Goal: Information Seeking & Learning: Understand process/instructions

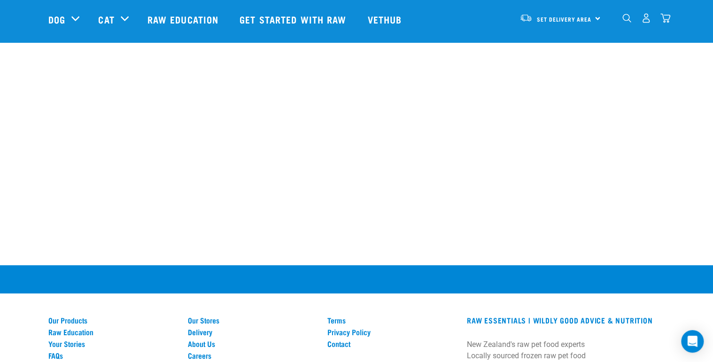
scroll to position [1917, 0]
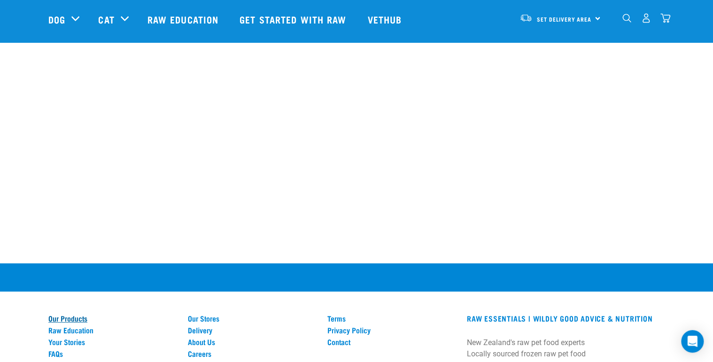
click at [84, 314] on link "Our Products" at bounding box center [112, 318] width 128 height 8
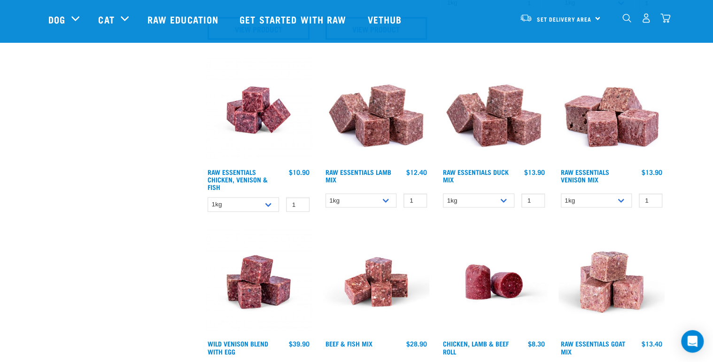
scroll to position [827, 0]
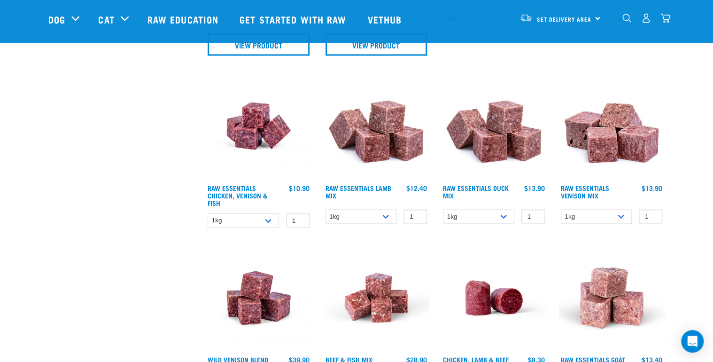
click at [366, 141] on img at bounding box center [376, 125] width 107 height 107
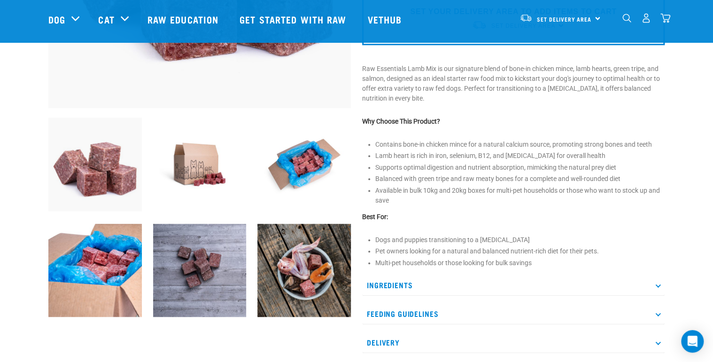
scroll to position [301, 0]
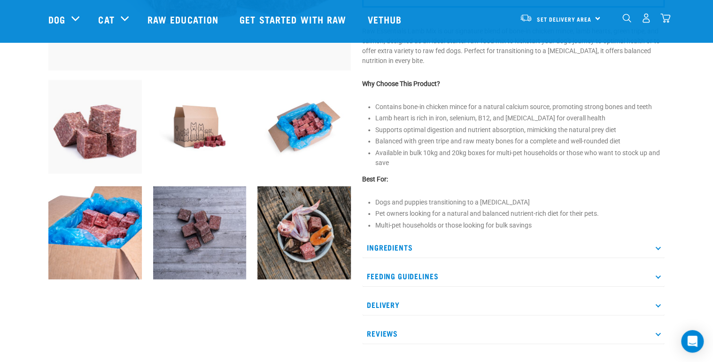
click at [396, 245] on p "Ingredients" at bounding box center [513, 247] width 303 height 21
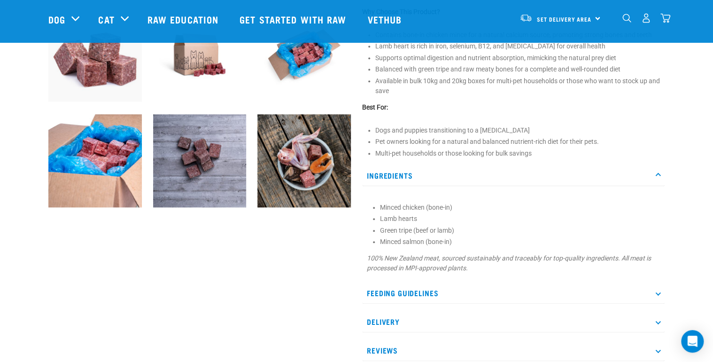
scroll to position [376, 0]
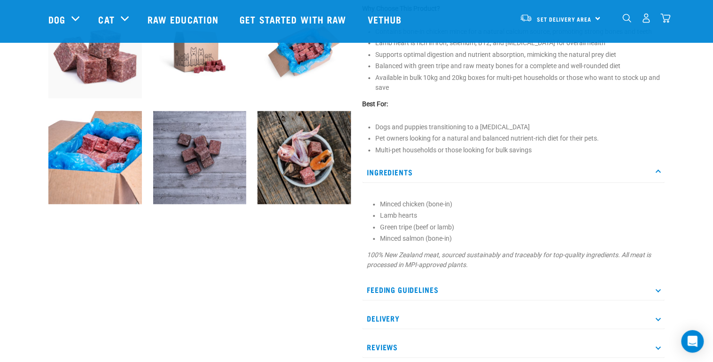
click at [424, 288] on p "Feeding Guidelines" at bounding box center [513, 289] width 303 height 21
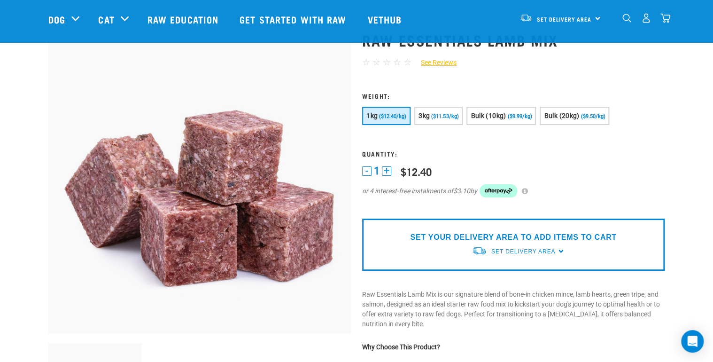
scroll to position [38, 0]
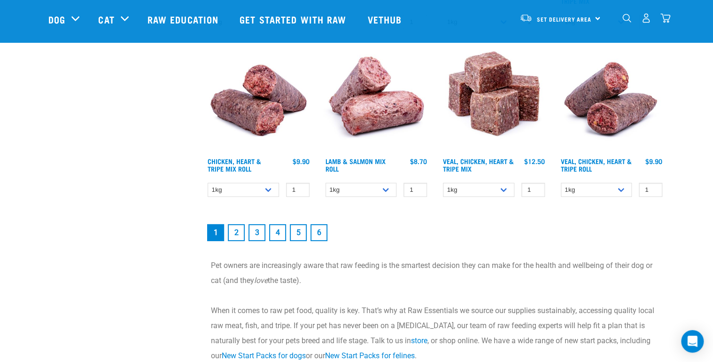
scroll to position [1347, 0]
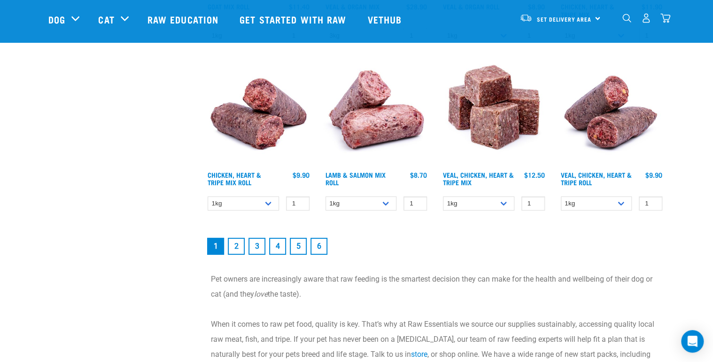
click at [237, 244] on link "2" at bounding box center [236, 246] width 17 height 17
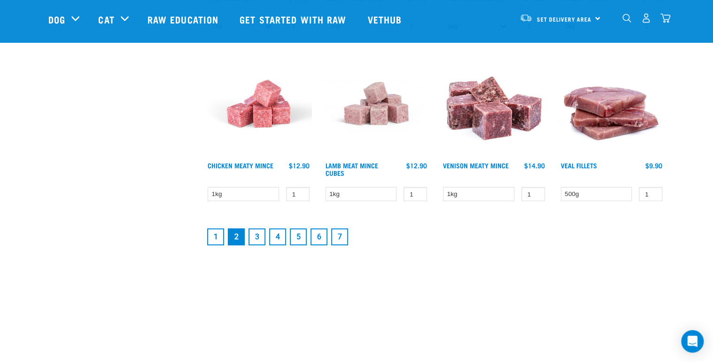
scroll to position [1278, 0]
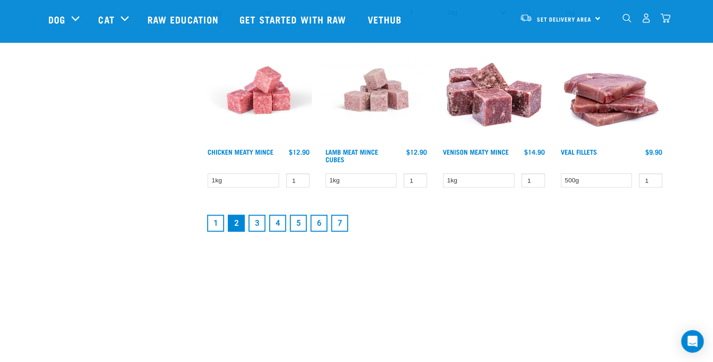
click at [258, 217] on link "3" at bounding box center [257, 223] width 17 height 17
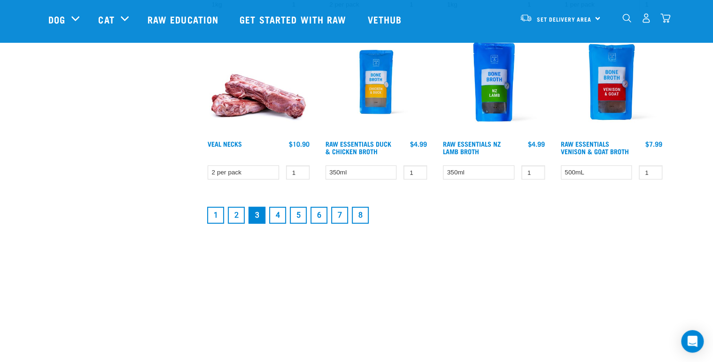
scroll to position [1315, 0]
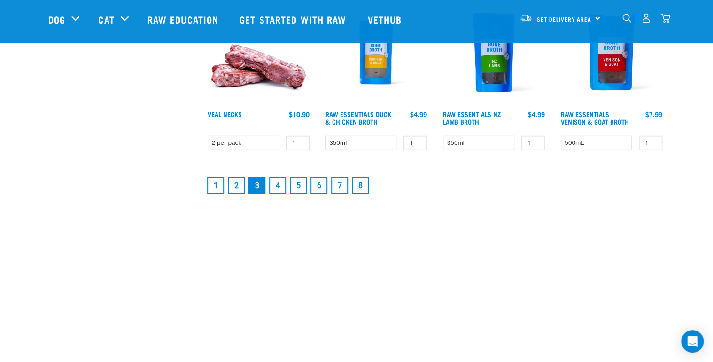
click at [275, 181] on link "4" at bounding box center [277, 185] width 17 height 17
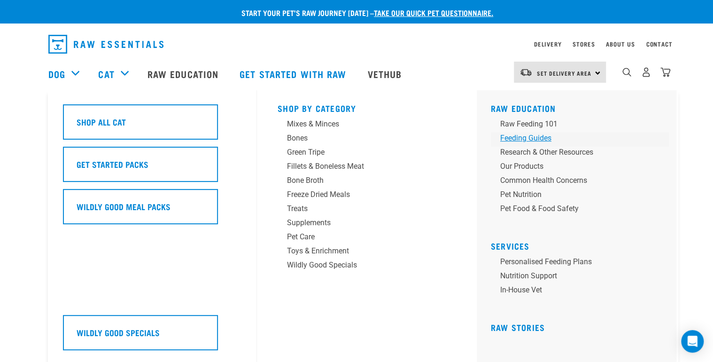
click at [521, 137] on div "Feeding Guides" at bounding box center [573, 137] width 147 height 11
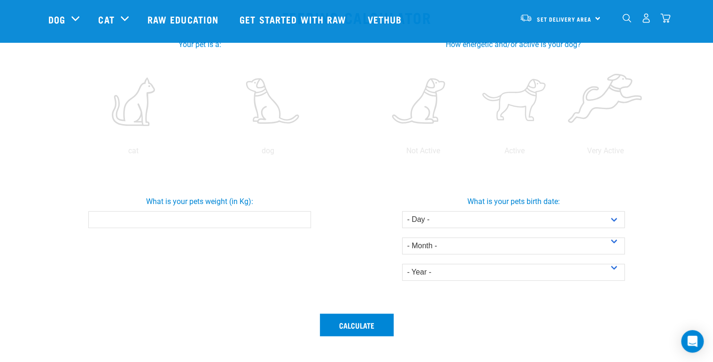
scroll to position [188, 0]
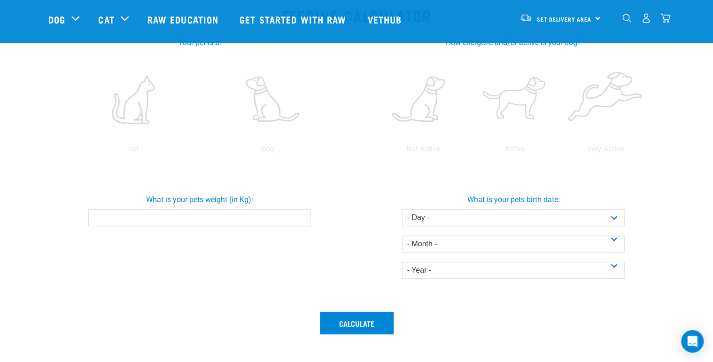
click at [206, 211] on input "What is your pets weight (in Kg):" at bounding box center [199, 217] width 222 height 17
type input "7.5"
click at [365, 320] on button "Calculate" at bounding box center [357, 322] width 74 height 23
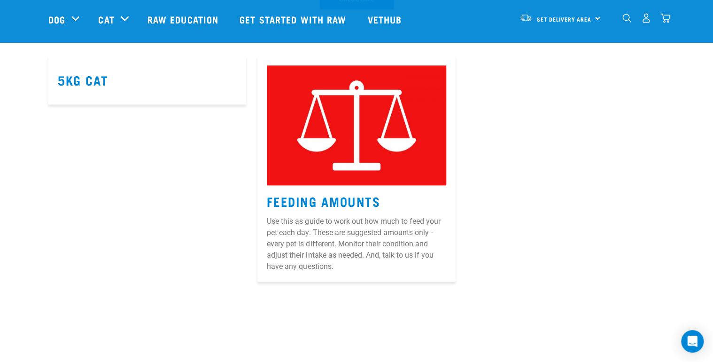
scroll to position [489, 0]
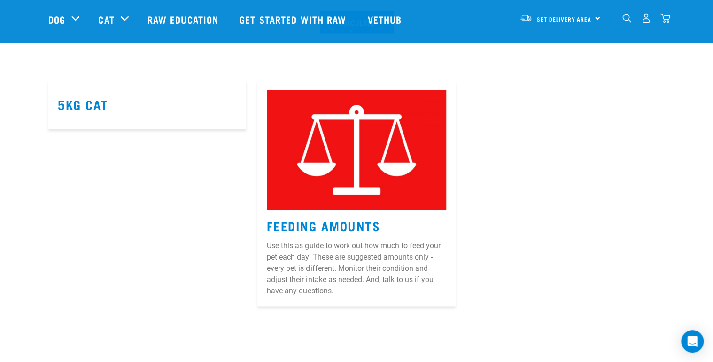
click at [356, 155] on img at bounding box center [356, 149] width 179 height 119
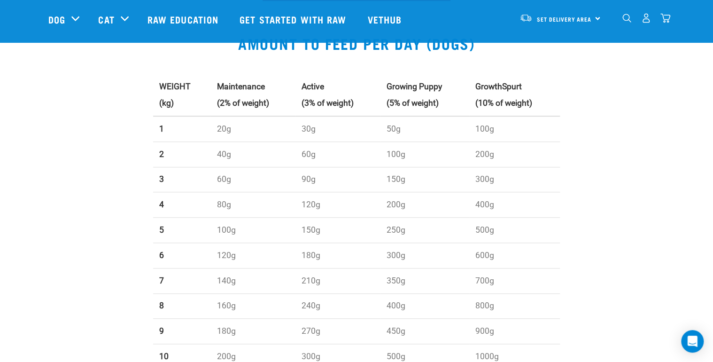
scroll to position [301, 0]
